Goal: Information Seeking & Learning: Check status

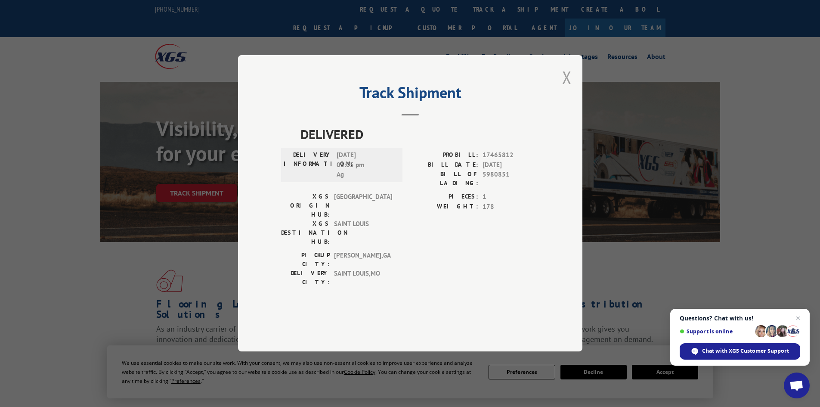
click at [566, 89] on button "Close modal" at bounding box center [566, 77] width 9 height 23
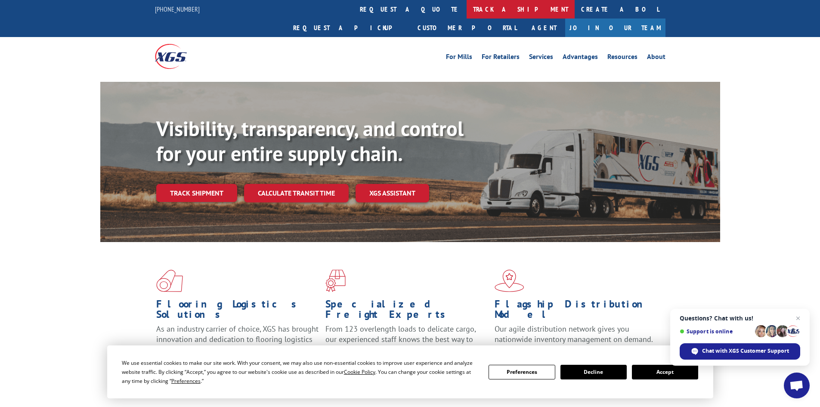
click at [467, 8] on link "track a shipment" at bounding box center [521, 9] width 108 height 19
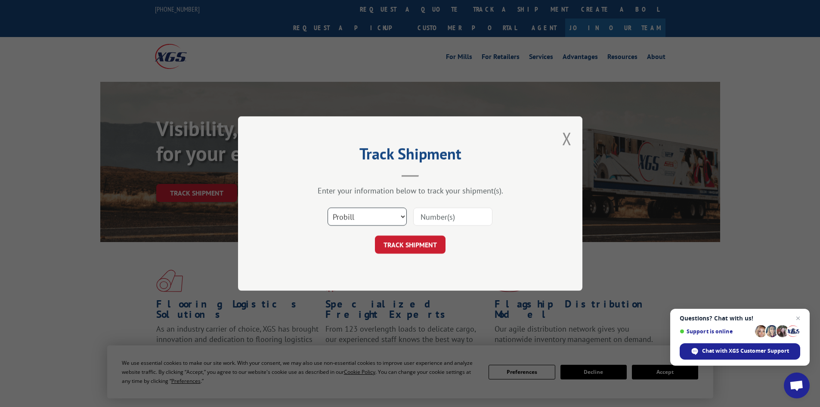
click at [375, 221] on select "Select category... Probill BOL PO" at bounding box center [367, 217] width 79 height 18
click at [449, 216] on input at bounding box center [452, 217] width 79 height 18
paste input "16330981"
type input "16330981"
click at [418, 239] on button "TRACK SHIPMENT" at bounding box center [410, 245] width 71 height 18
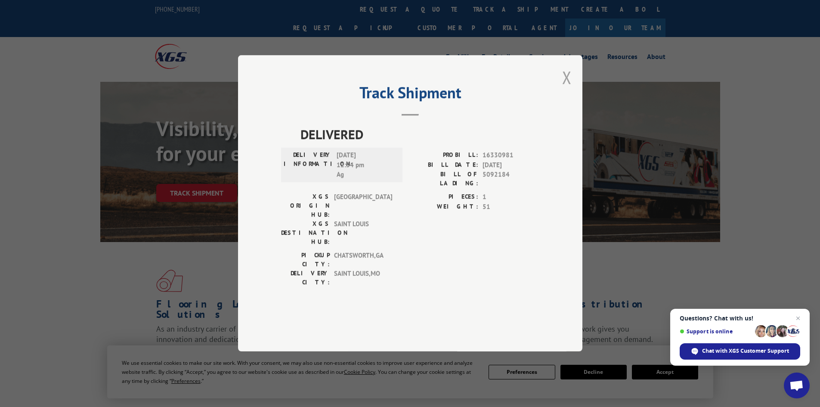
click at [564, 89] on button "Close modal" at bounding box center [566, 77] width 9 height 23
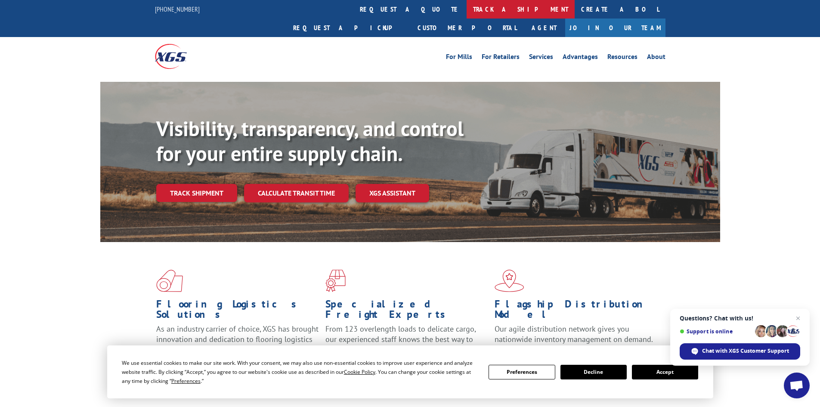
click at [467, 9] on link "track a shipment" at bounding box center [521, 9] width 108 height 19
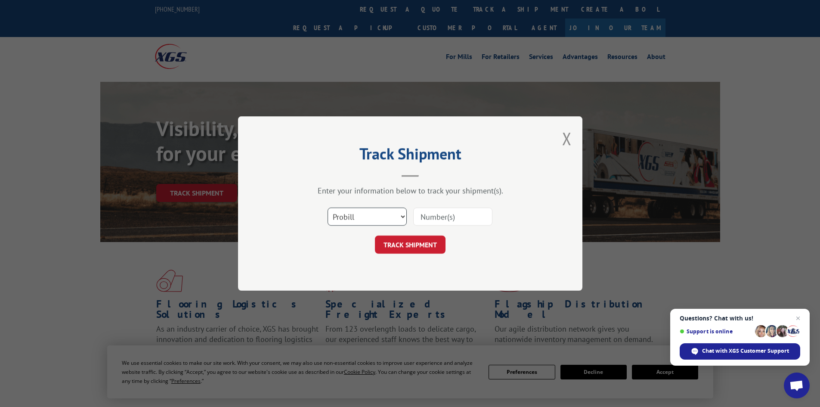
click at [365, 221] on select "Select category... Probill BOL PO" at bounding box center [367, 217] width 79 height 18
select select "bol"
click at [328, 208] on select "Select category... Probill BOL PO" at bounding box center [367, 217] width 79 height 18
click at [452, 211] on input at bounding box center [452, 217] width 79 height 18
paste input "6003011"
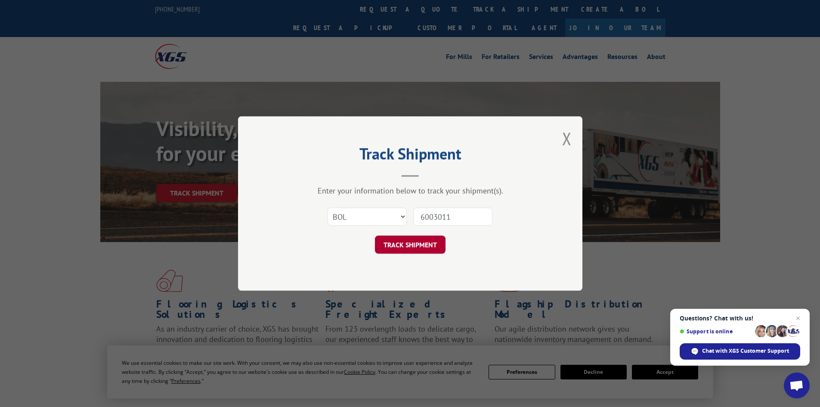
type input "6003011"
click at [418, 253] on button "TRACK SHIPMENT" at bounding box center [410, 245] width 71 height 18
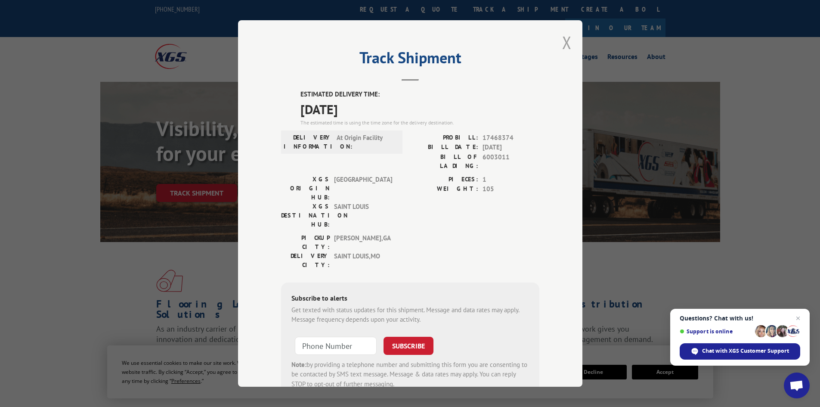
click at [562, 42] on button "Close modal" at bounding box center [566, 42] width 9 height 23
